Goal: Transaction & Acquisition: Purchase product/service

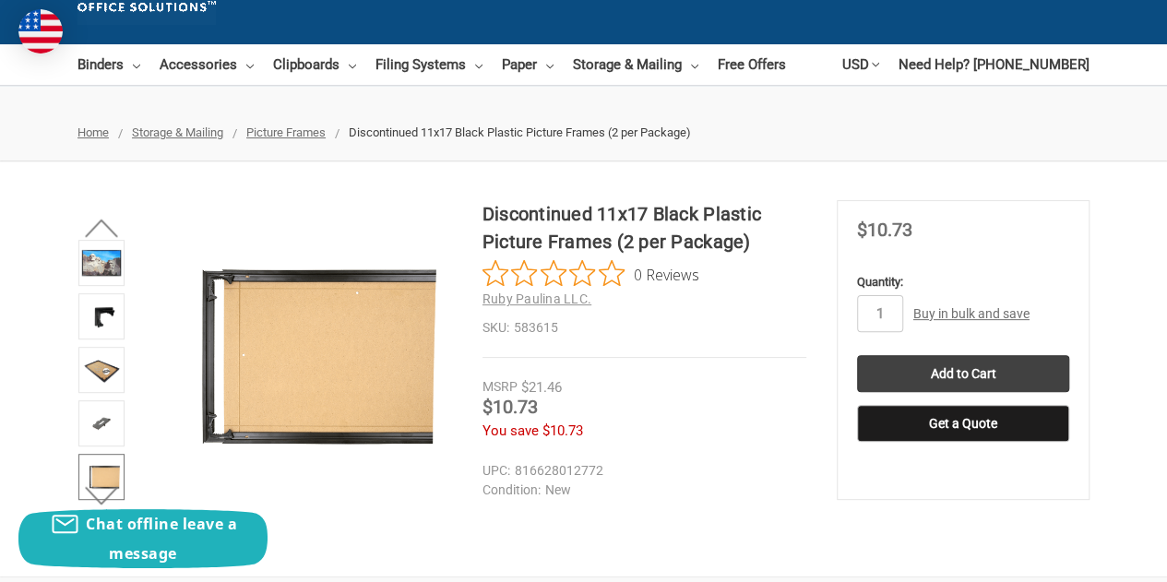
scroll to position [133, 0]
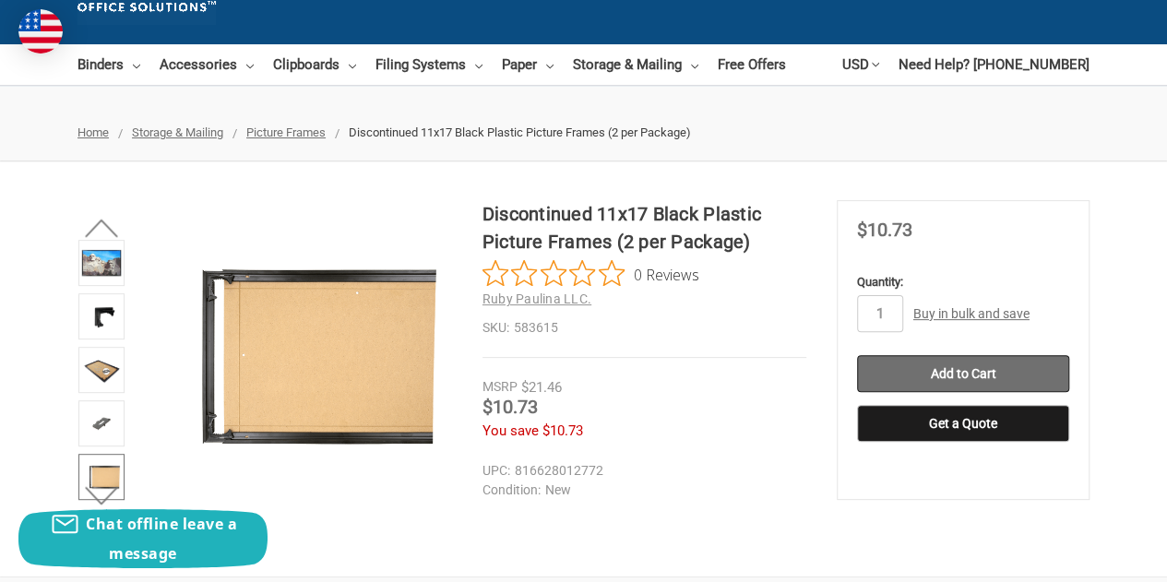
click at [871, 362] on input "Add to Cart" at bounding box center [963, 373] width 212 height 37
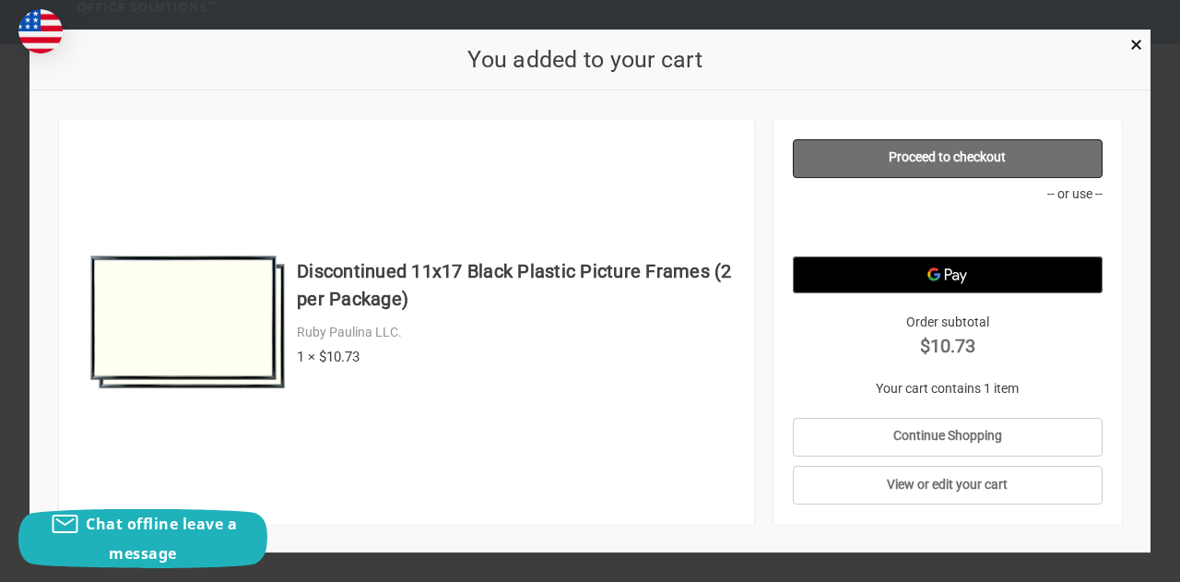
click at [890, 159] on link "Proceed to checkout" at bounding box center [947, 158] width 309 height 39
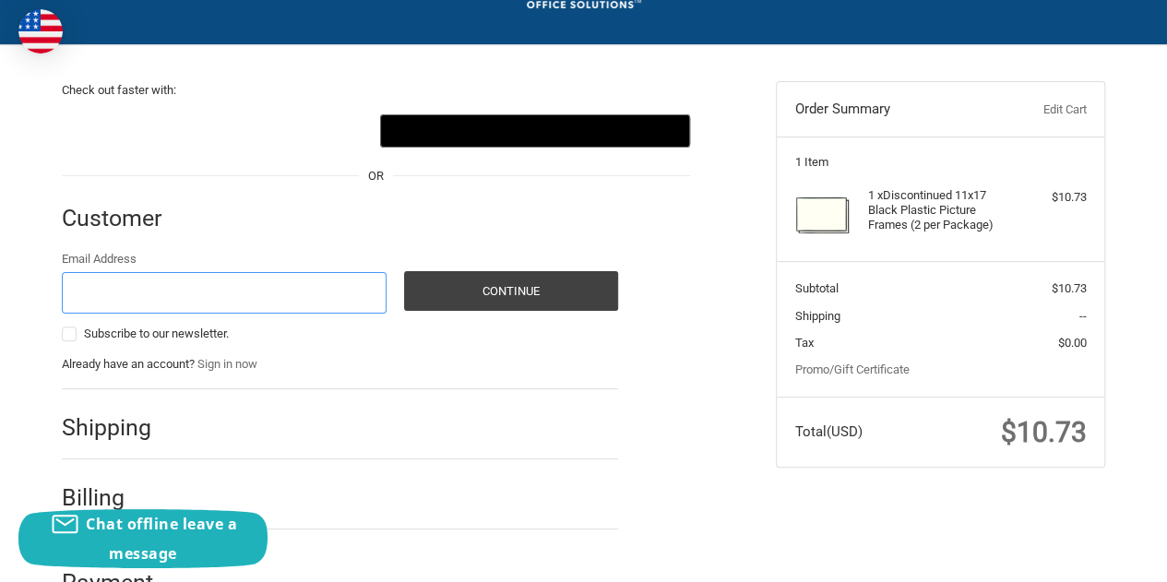
scroll to position [171, 0]
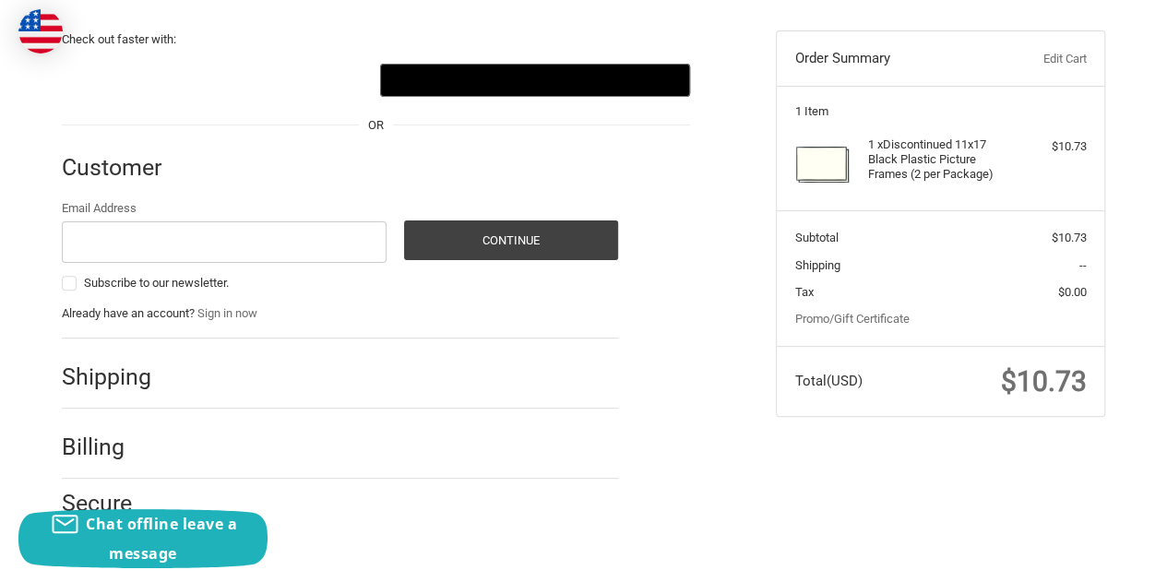
click at [125, 372] on h2 "Shipping" at bounding box center [116, 376] width 108 height 29
click at [235, 228] on input "Email Address" at bounding box center [224, 241] width 325 height 41
type input "derekrenner@gmail.com"
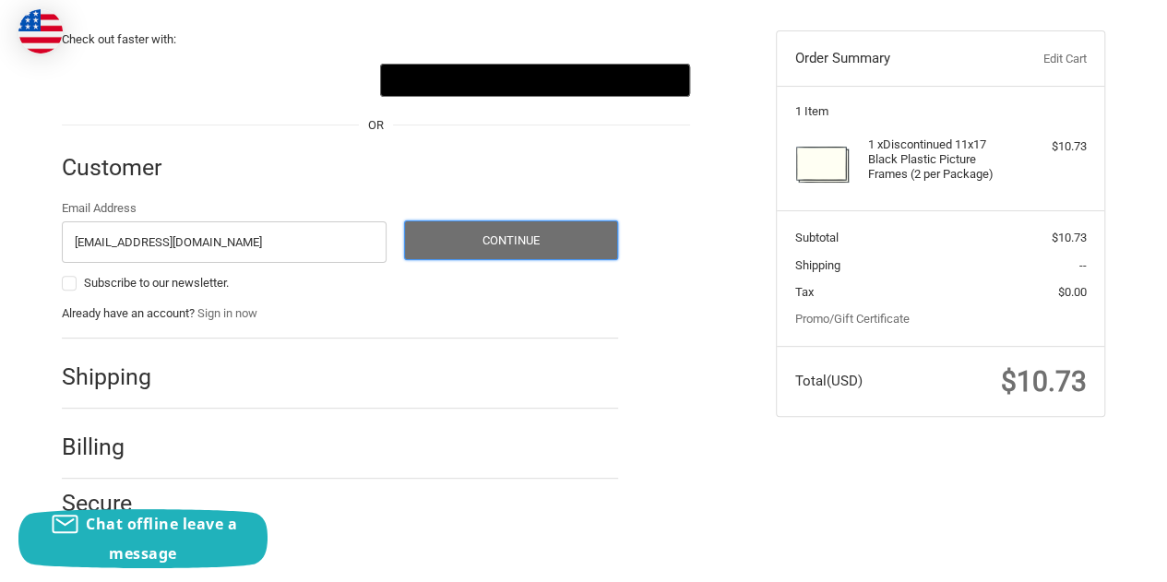
click at [464, 246] on button "Continue" at bounding box center [511, 240] width 214 height 40
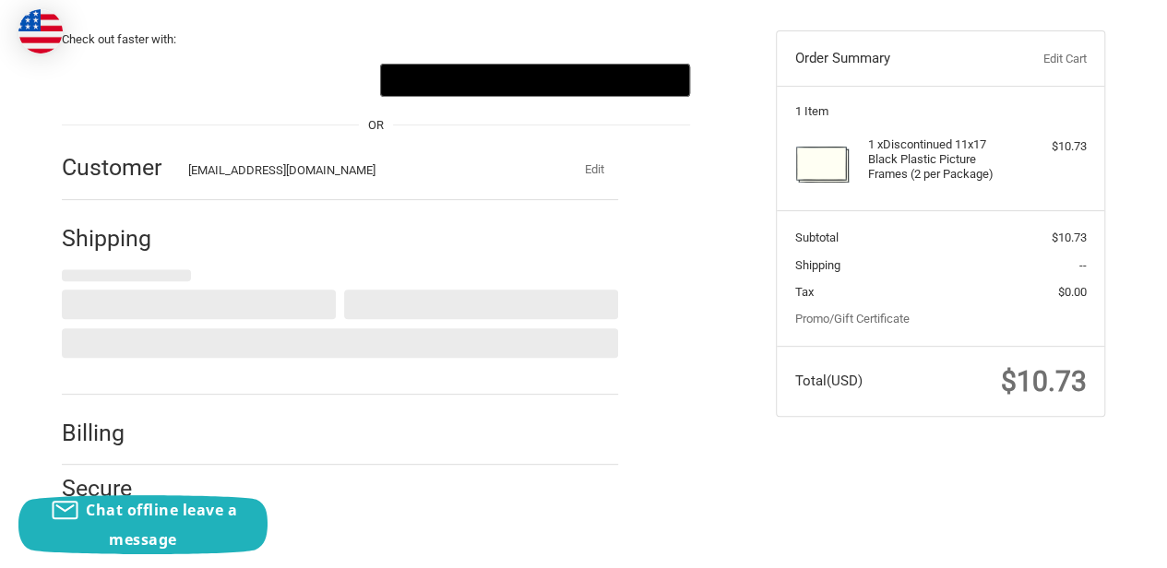
select select "US"
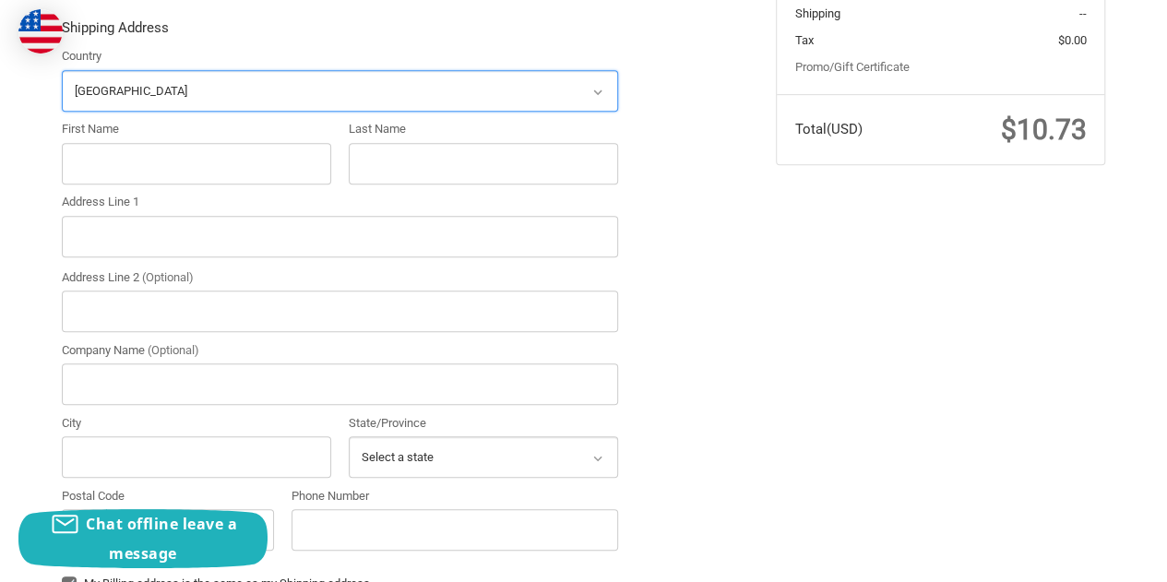
scroll to position [385, 0]
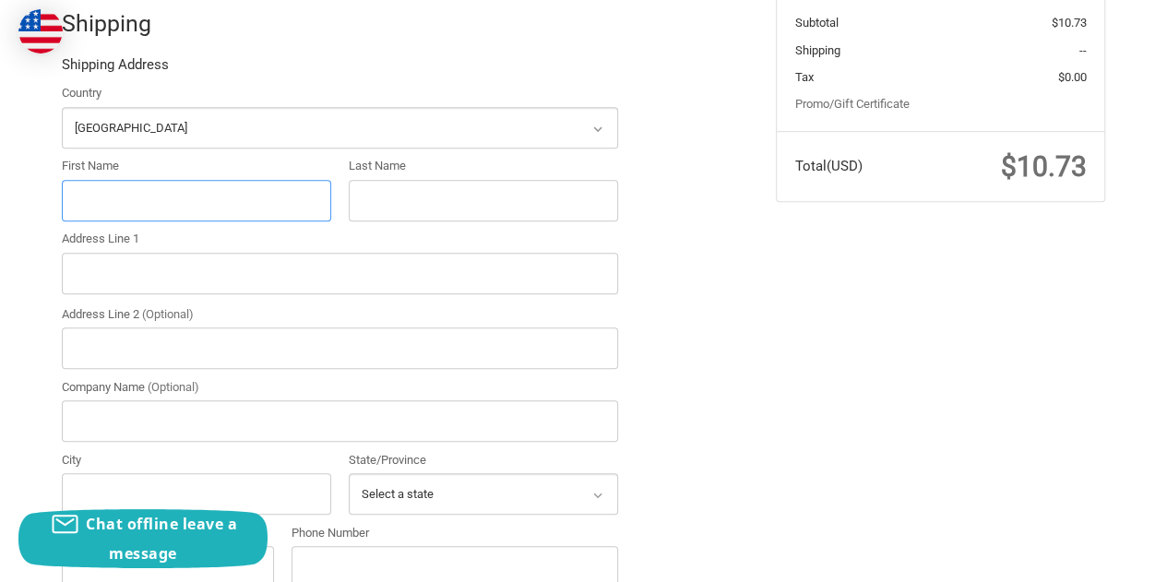
click at [276, 206] on input "First Name" at bounding box center [196, 200] width 269 height 41
type input "Derek"
type input "[PERSON_NAME]"
type input "[STREET_ADDRESS]"
type input "[GEOGRAPHIC_DATA]"
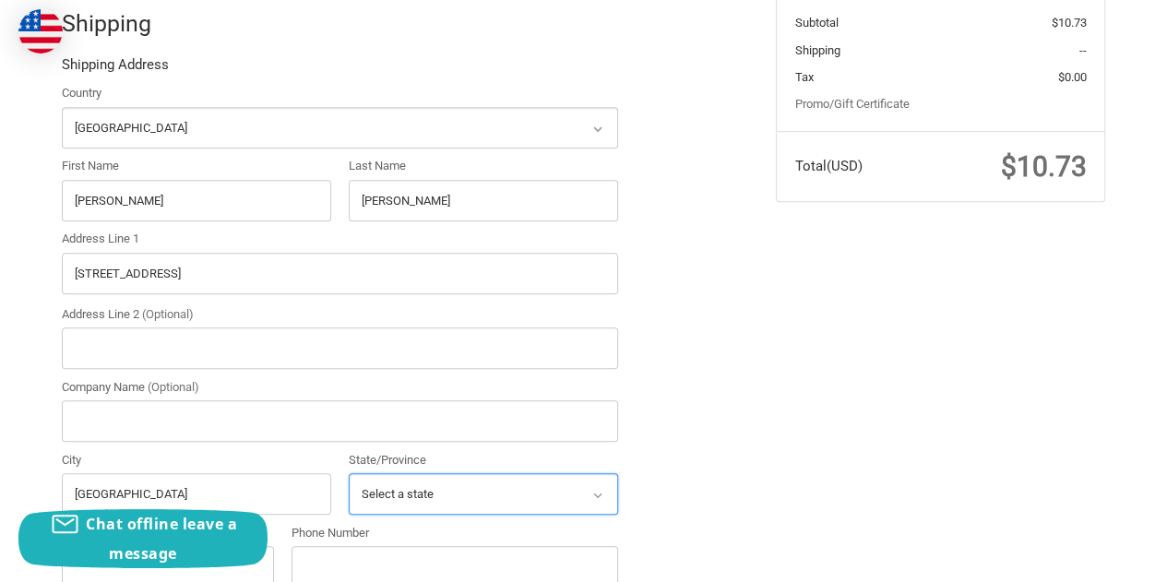
select select "NY"
type input "14086"
type input "7169986703"
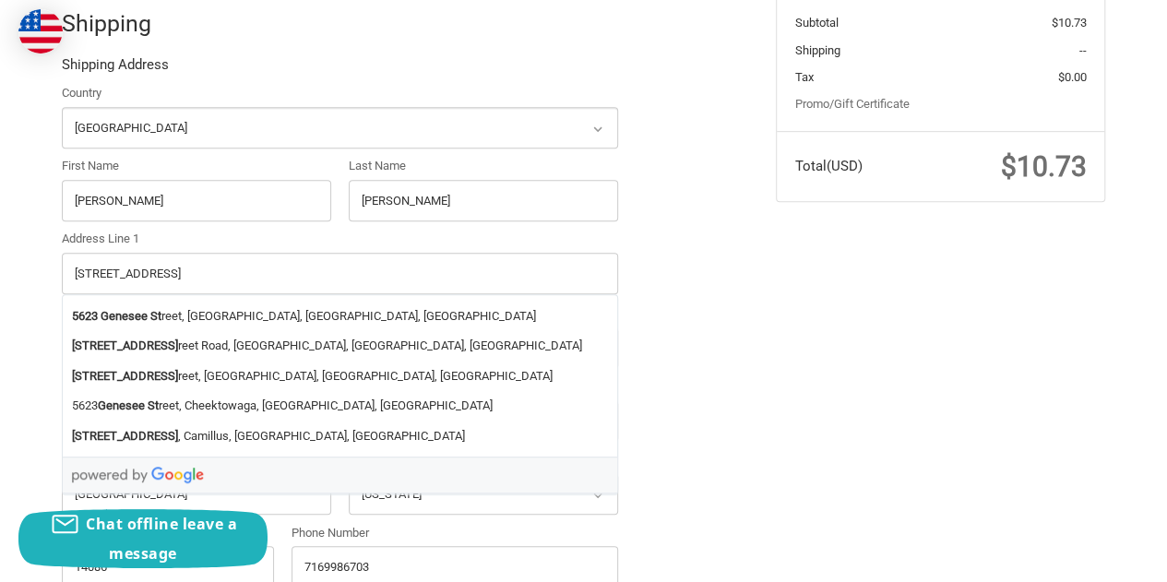
click at [731, 345] on div "Check out faster with: @import url(//fonts.googleapis.com/css?family=Google+San…" at bounding box center [405, 425] width 714 height 1290
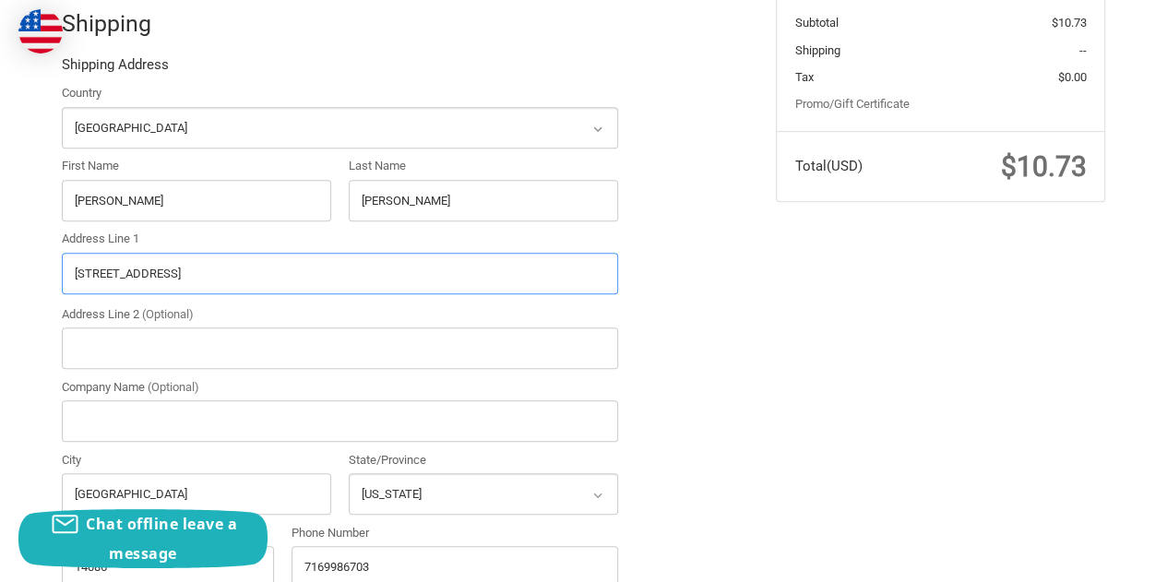
click at [471, 264] on input "[STREET_ADDRESS]" at bounding box center [340, 273] width 556 height 41
click at [673, 295] on ol "Customer derekrenner@gmail.com Edit Shipping Shipping Address Country Select a …" at bounding box center [376, 492] width 628 height 1155
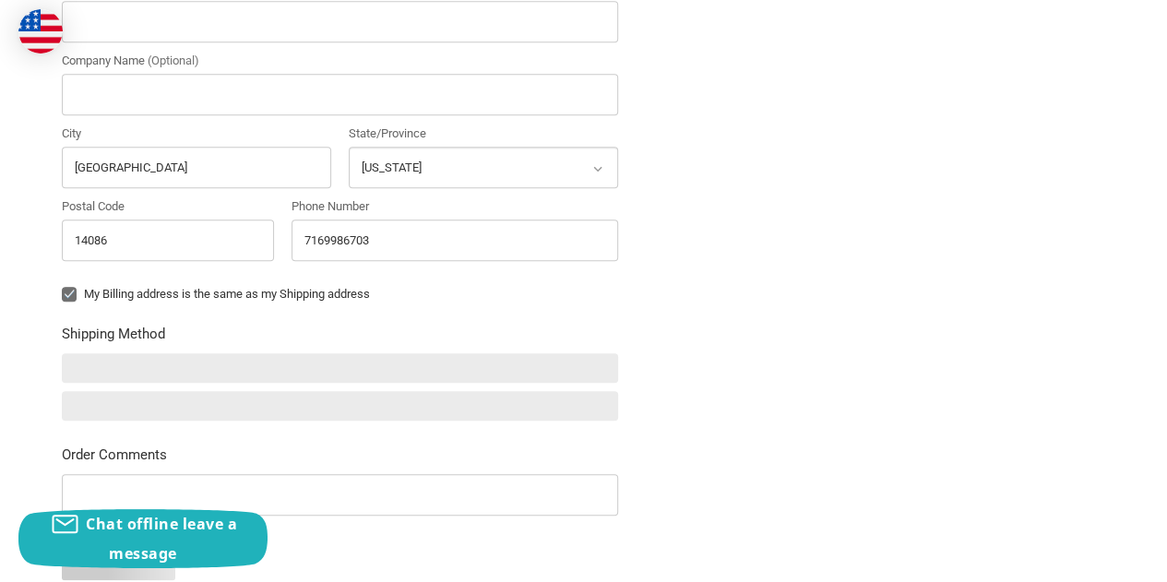
scroll to position [712, 0]
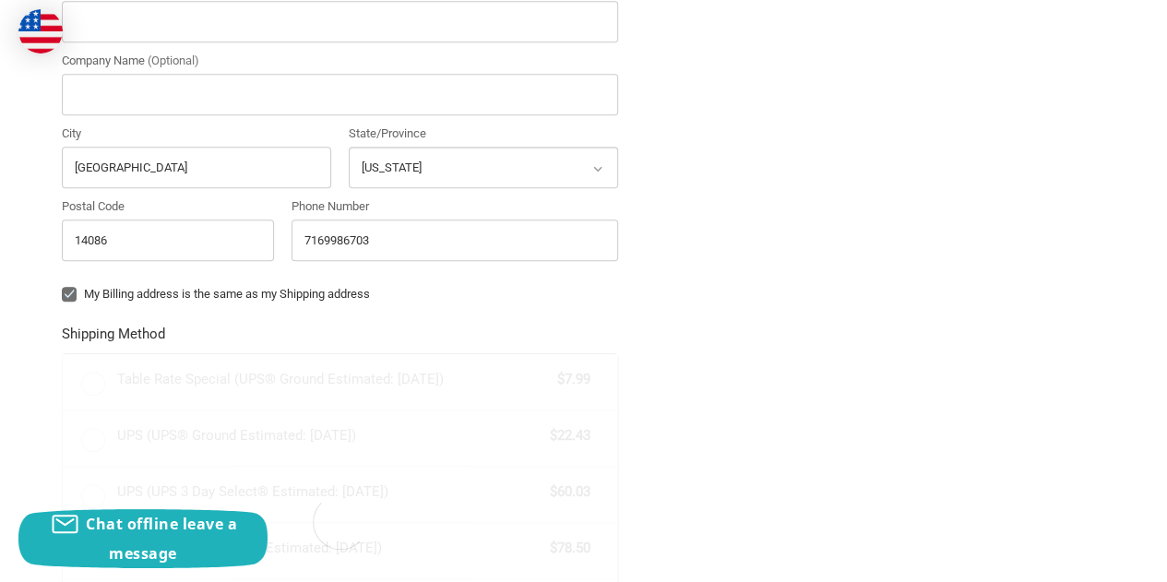
radio input "true"
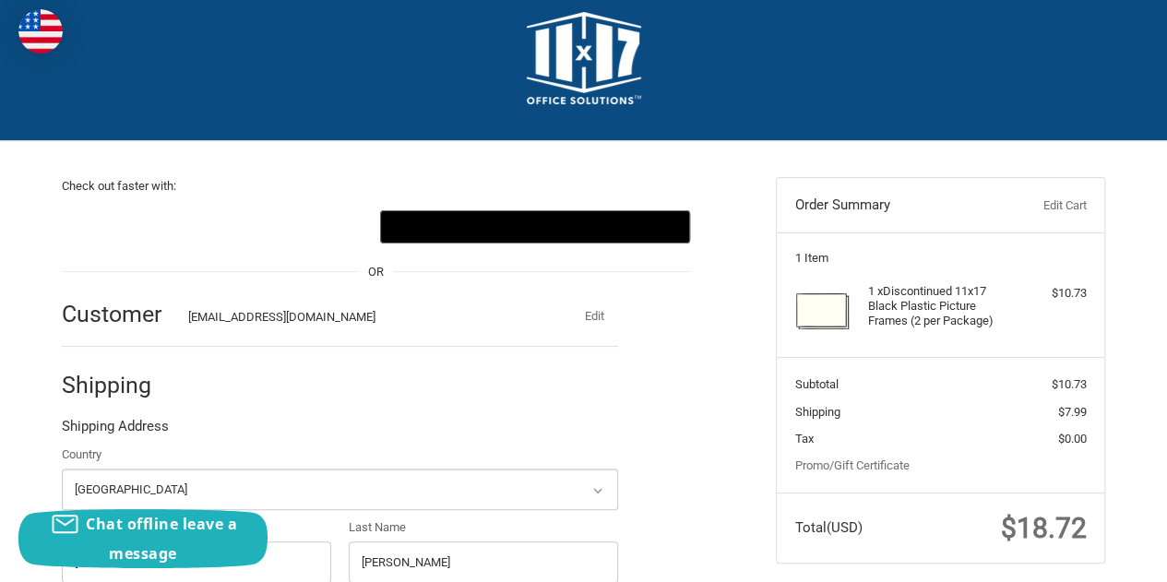
scroll to position [0, 0]
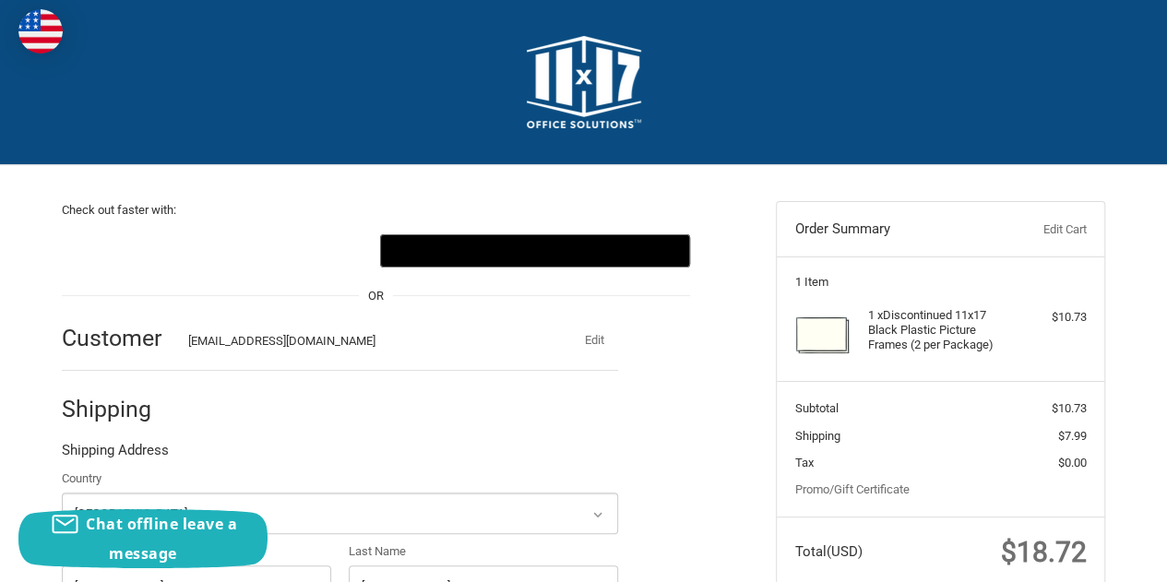
click at [571, 77] on img at bounding box center [584, 82] width 114 height 92
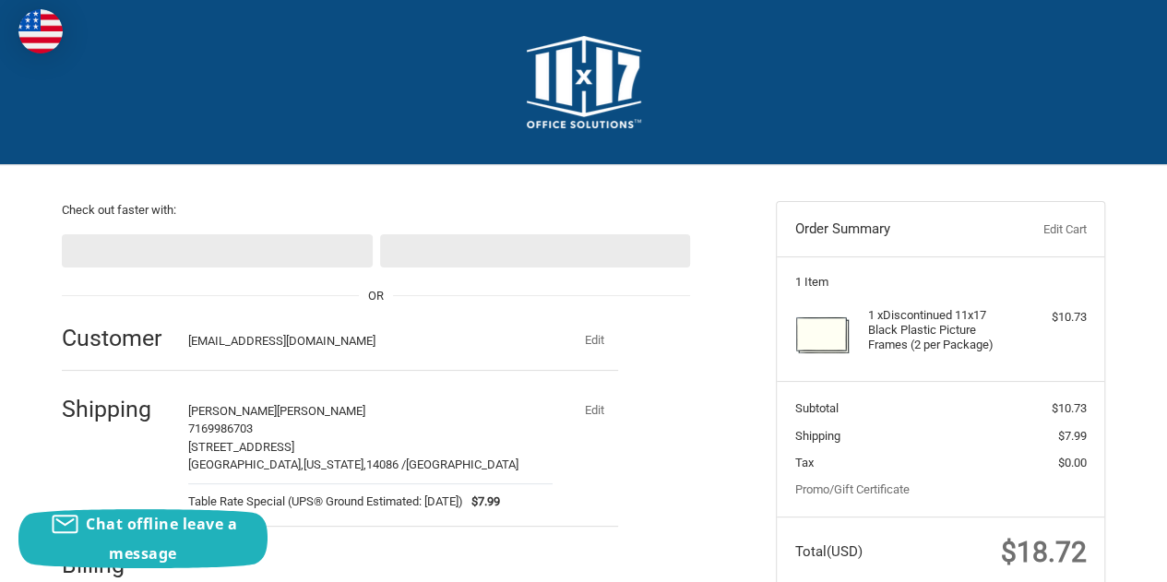
select select "US"
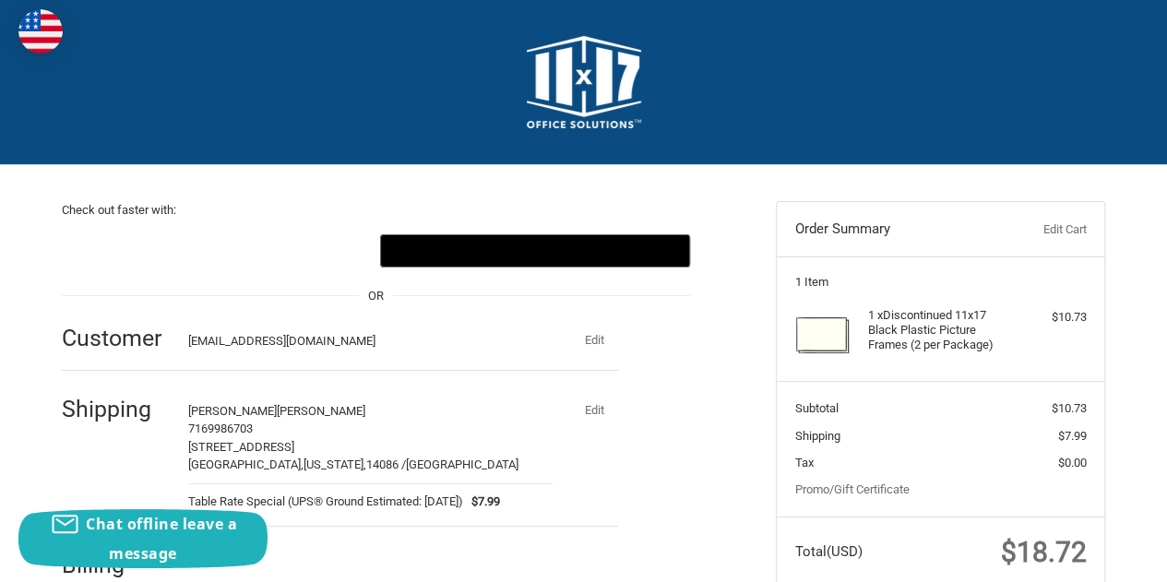
click at [609, 75] on img at bounding box center [584, 82] width 114 height 92
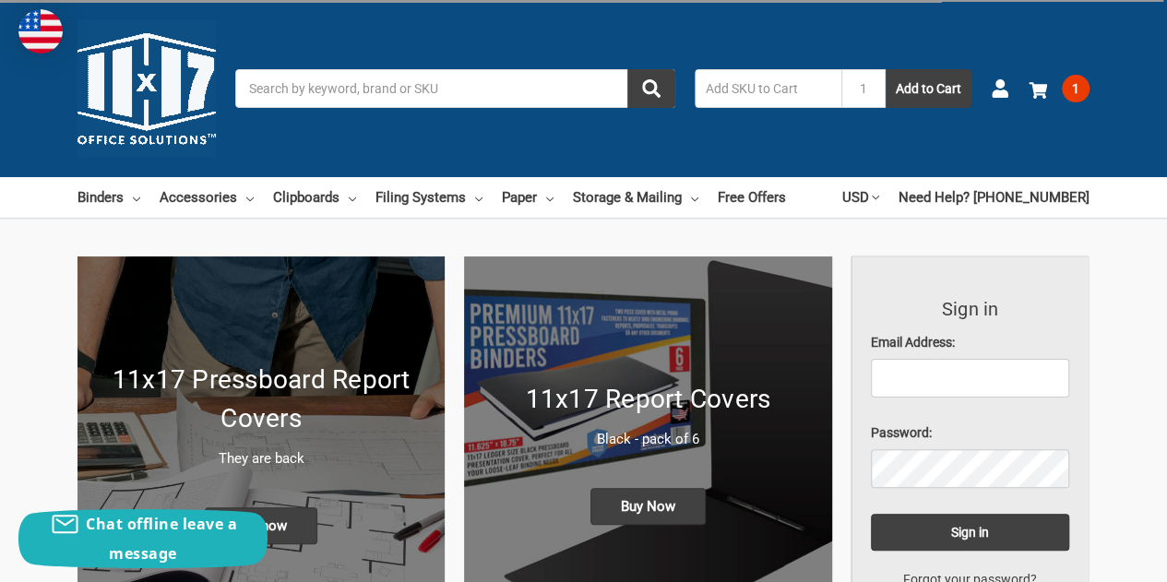
click at [1061, 92] on span "1" at bounding box center [1075, 89] width 28 height 28
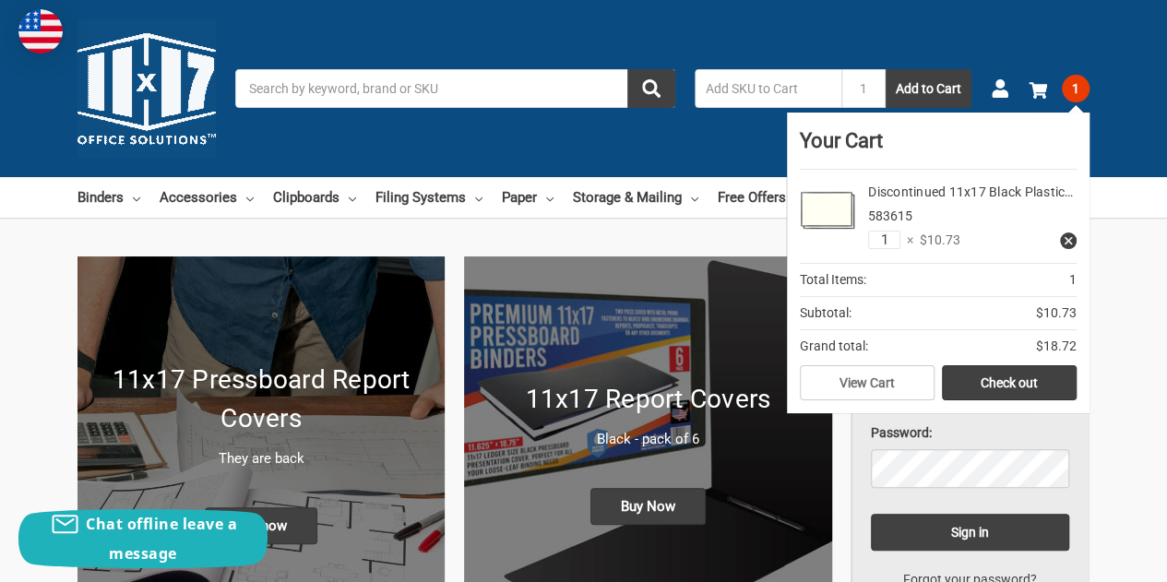
click at [894, 241] on input "1" at bounding box center [884, 240] width 32 height 18
type input "5"
click at [998, 237] on div "Discontinued 11x17 Black Plastic… 583615 5 × $10.73" at bounding box center [965, 216] width 221 height 67
click at [965, 383] on link "Check out" at bounding box center [1009, 382] width 135 height 35
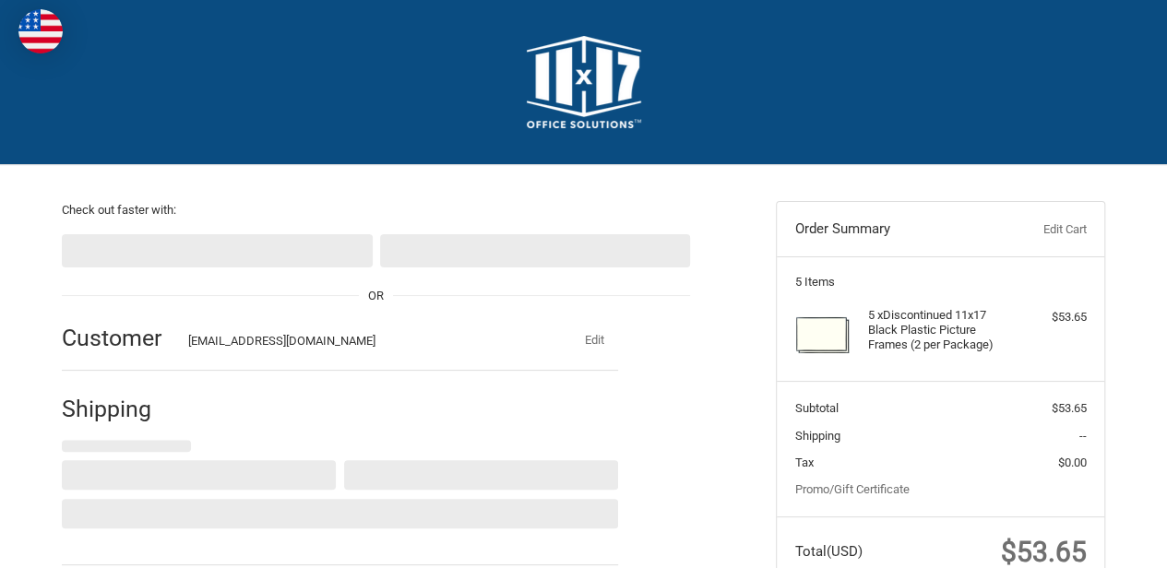
select select "US"
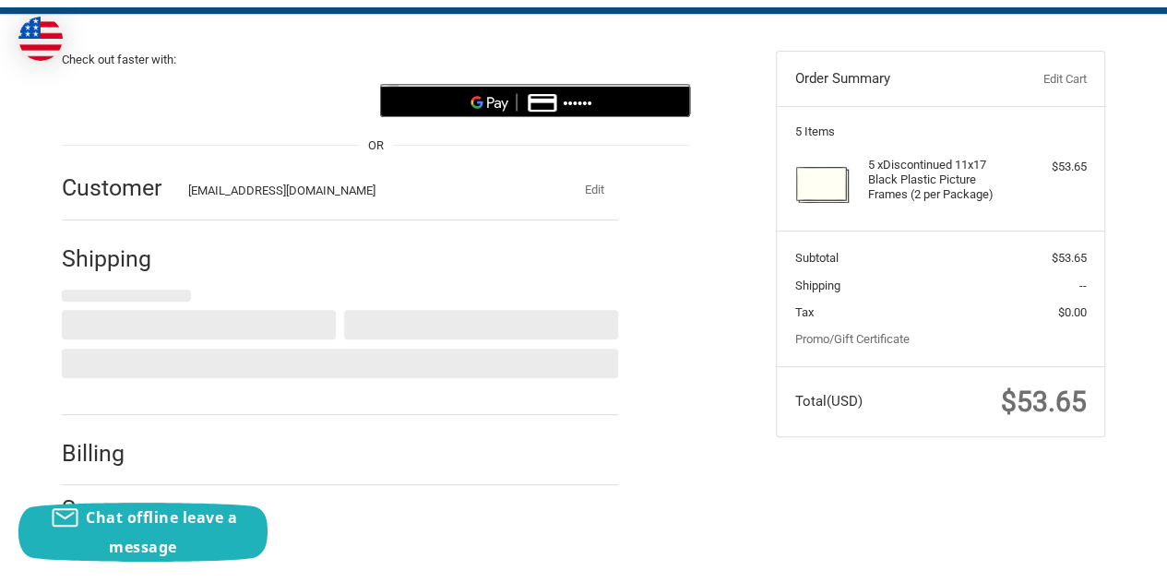
scroll to position [172, 0]
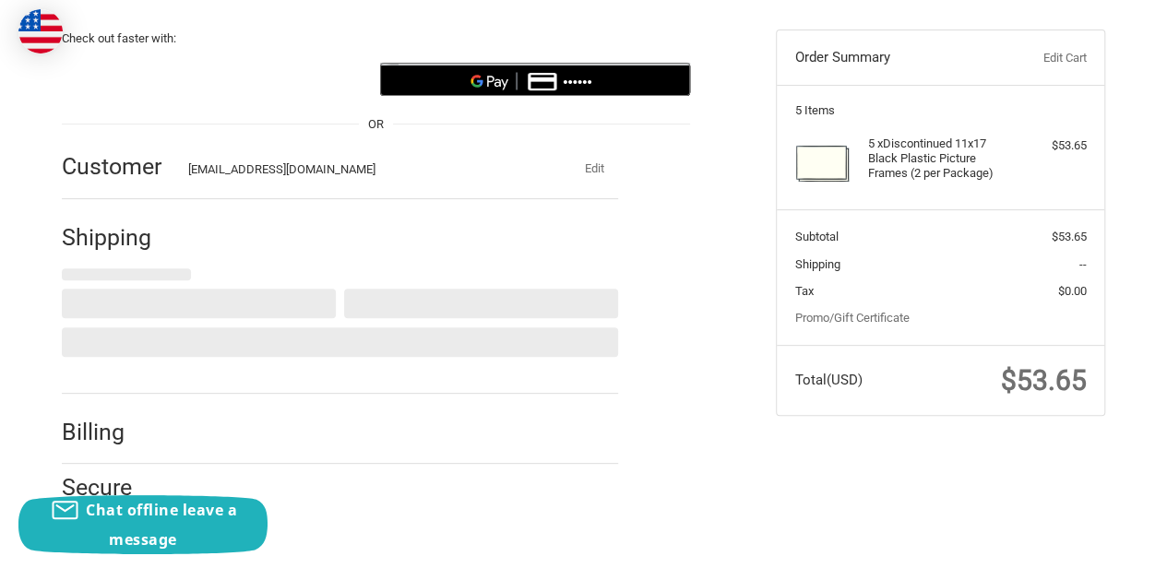
select select "NY"
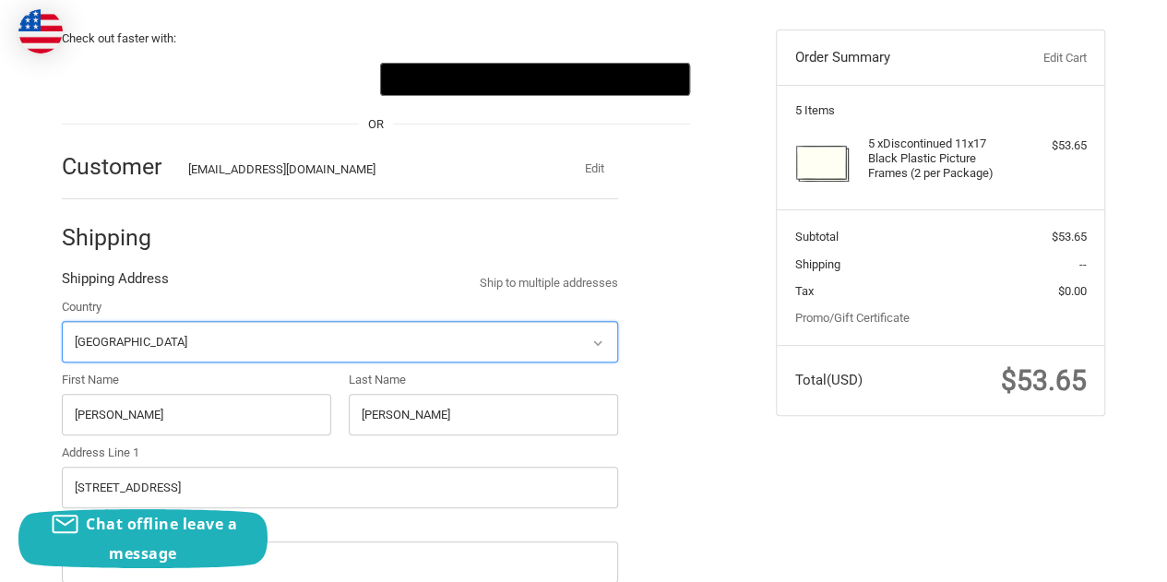
radio input "true"
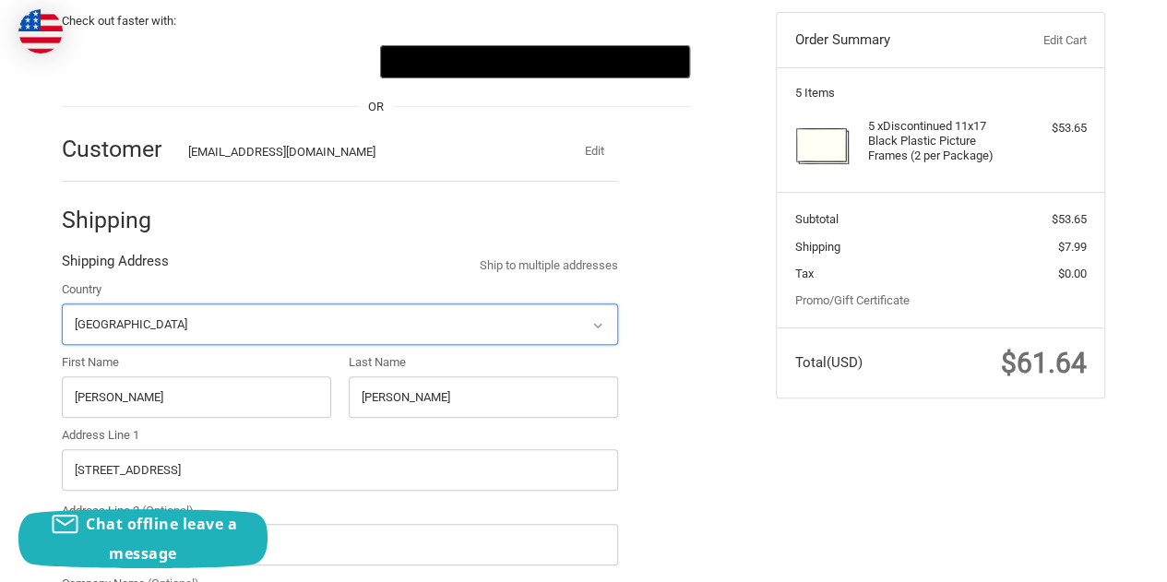
scroll to position [160, 0]
